Goal: Go to known website: Access a specific website the user already knows

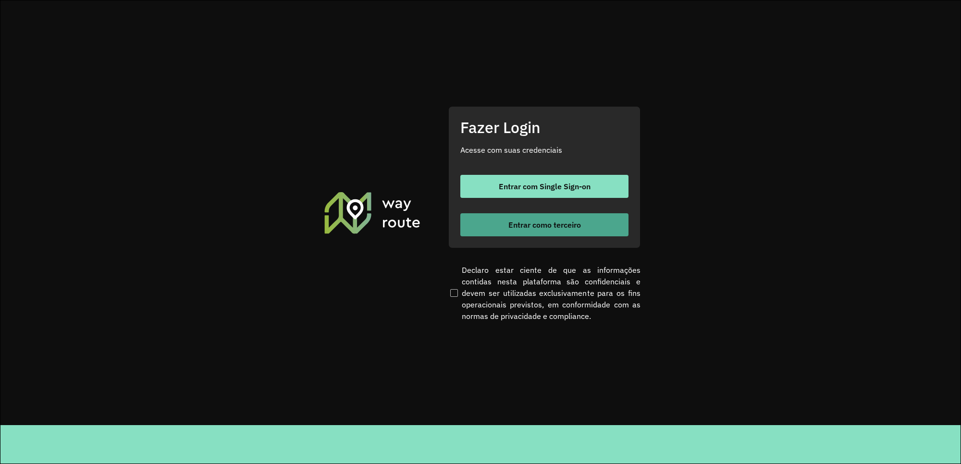
click at [562, 229] on button "Entrar como terceiro" at bounding box center [544, 224] width 168 height 23
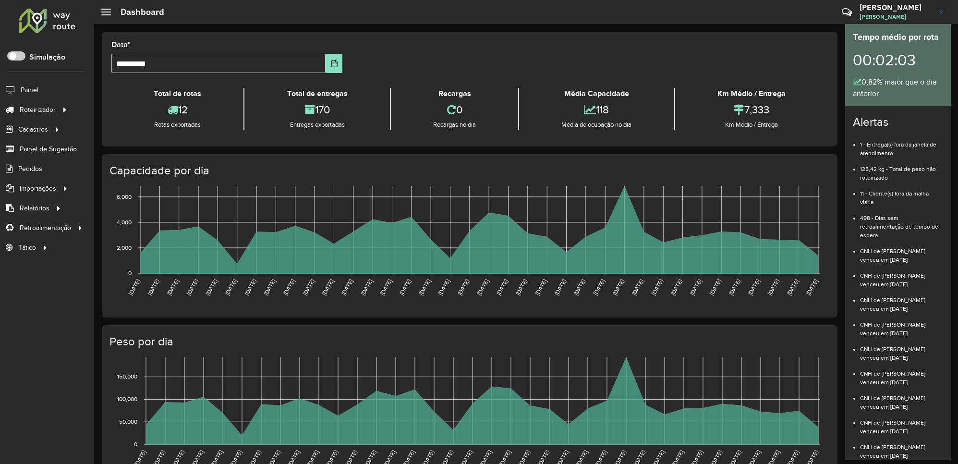
click at [42, 24] on div at bounding box center [47, 20] width 58 height 25
